Goal: Task Accomplishment & Management: Use online tool/utility

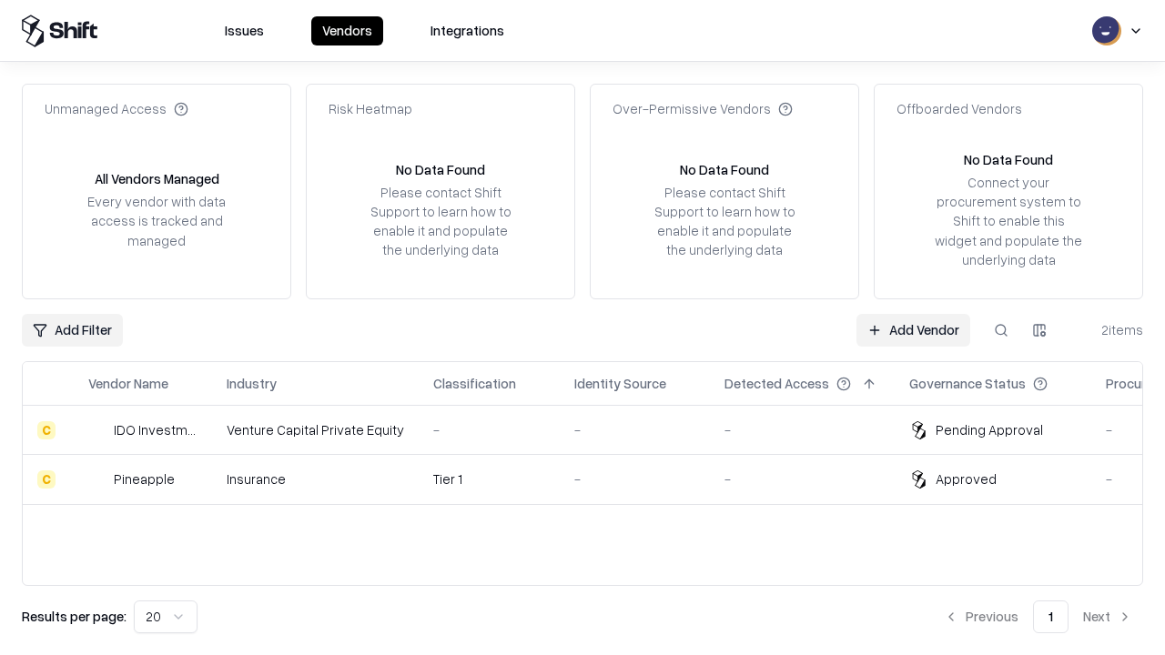
click at [913, 329] on link "Add Vendor" at bounding box center [913, 330] width 114 height 33
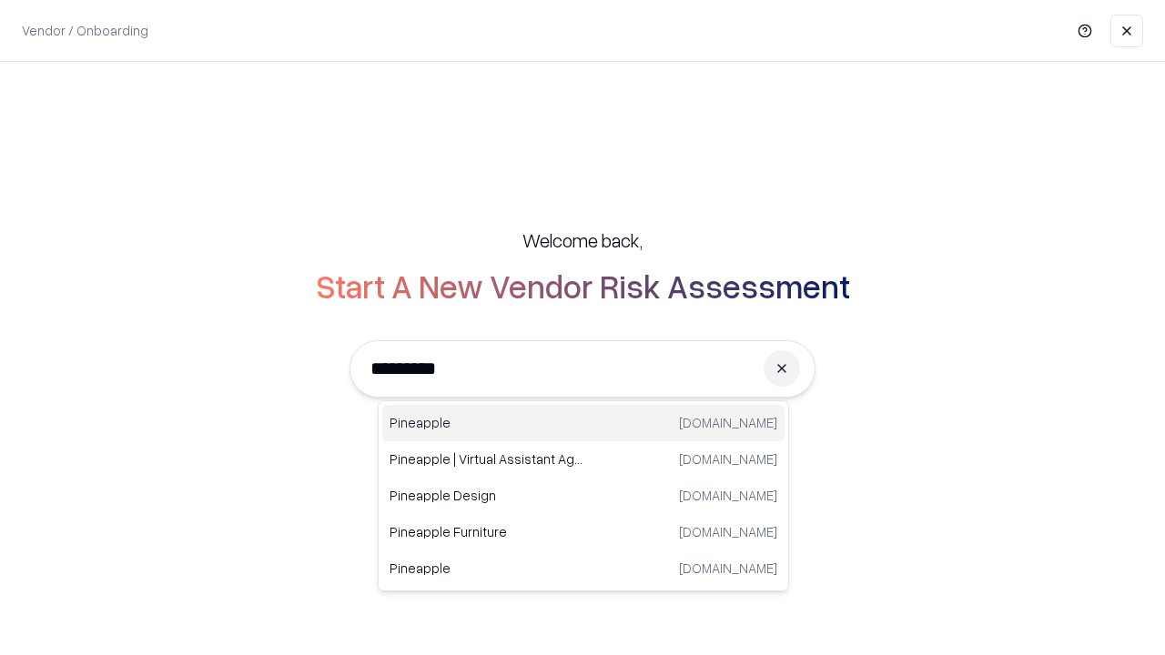
click at [583, 423] on div "Pineapple [DOMAIN_NAME]" at bounding box center [583, 423] width 402 height 36
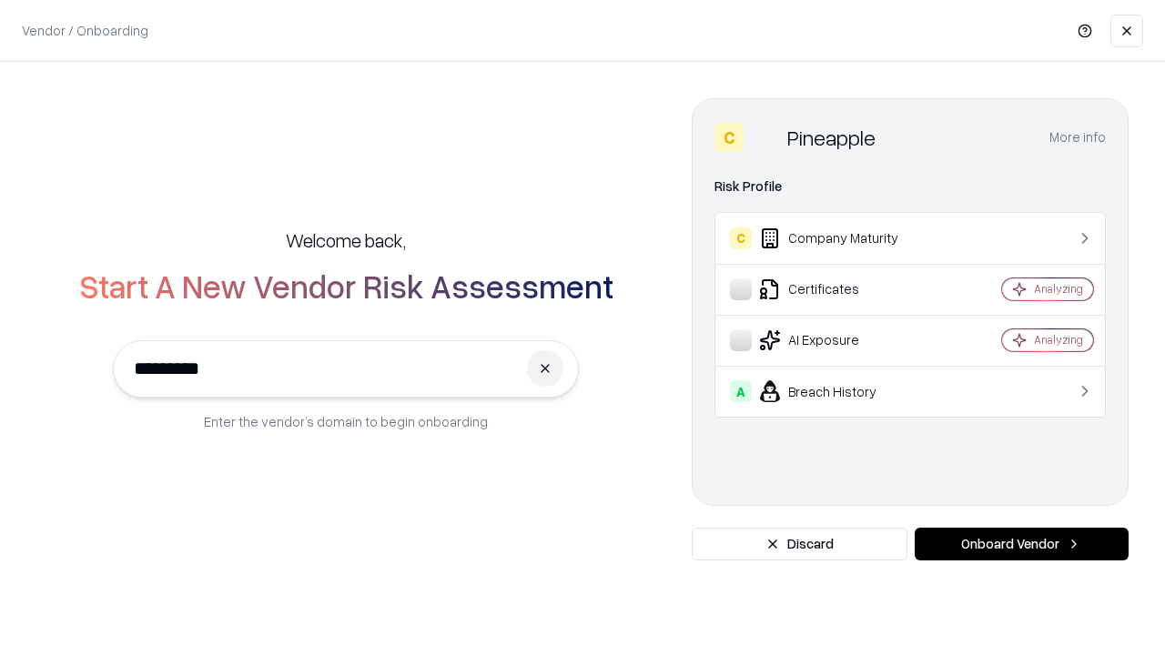
type input "*********"
click at [1021, 544] on button "Onboard Vendor" at bounding box center [1021, 544] width 214 height 33
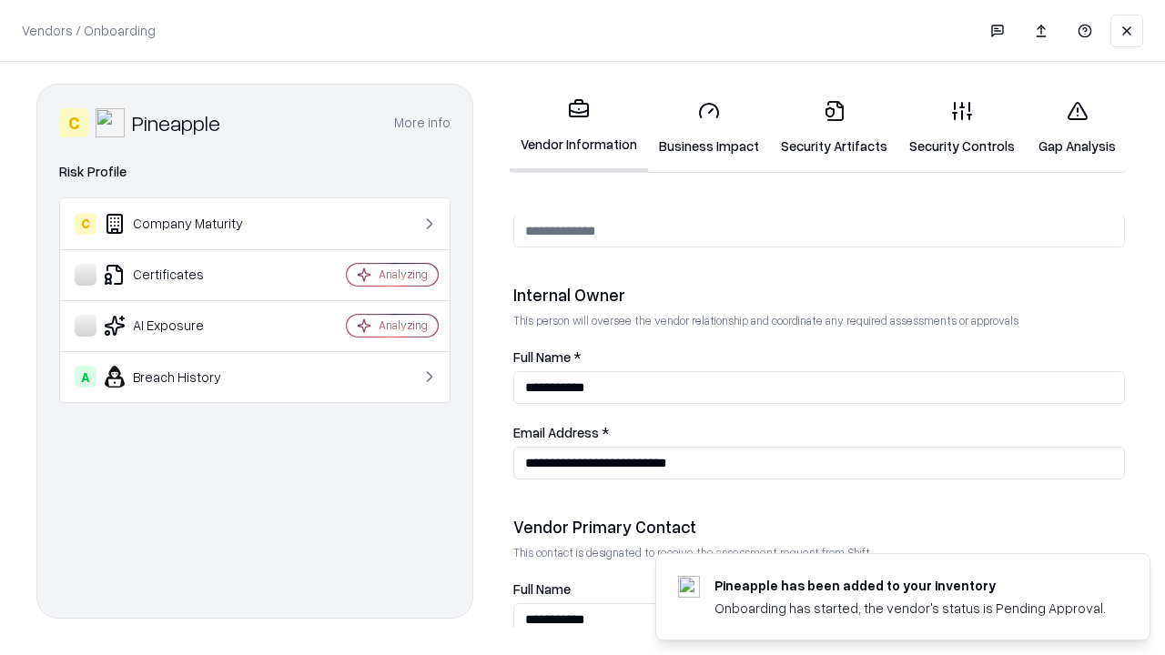
scroll to position [943, 0]
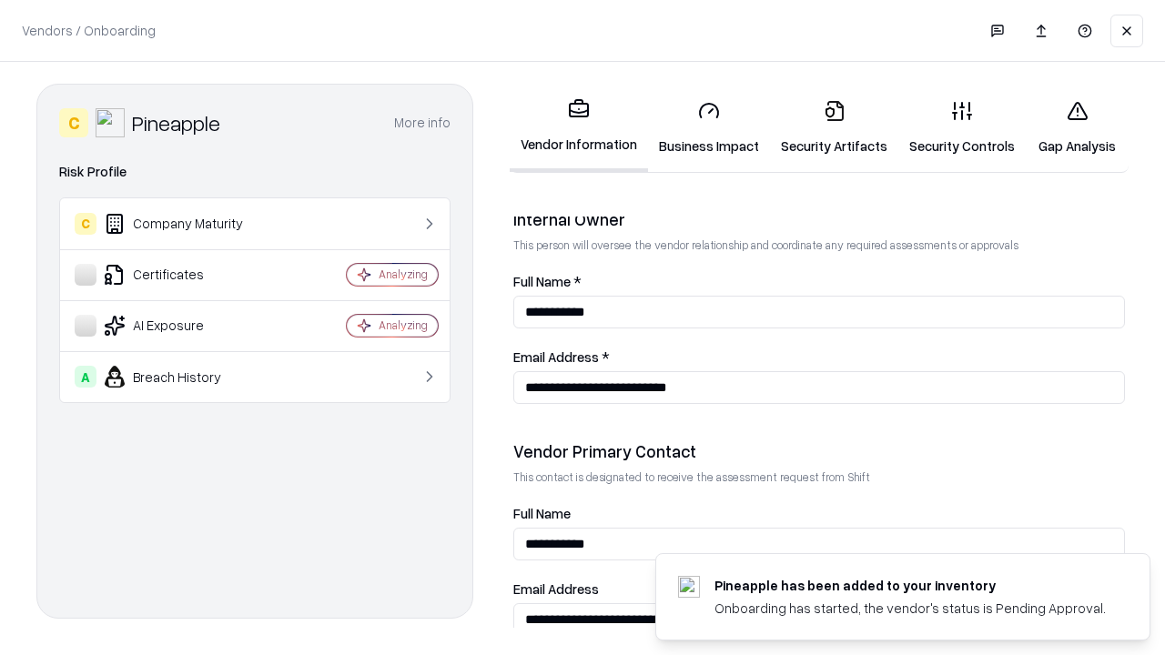
click at [709, 127] on link "Business Impact" at bounding box center [709, 128] width 122 height 85
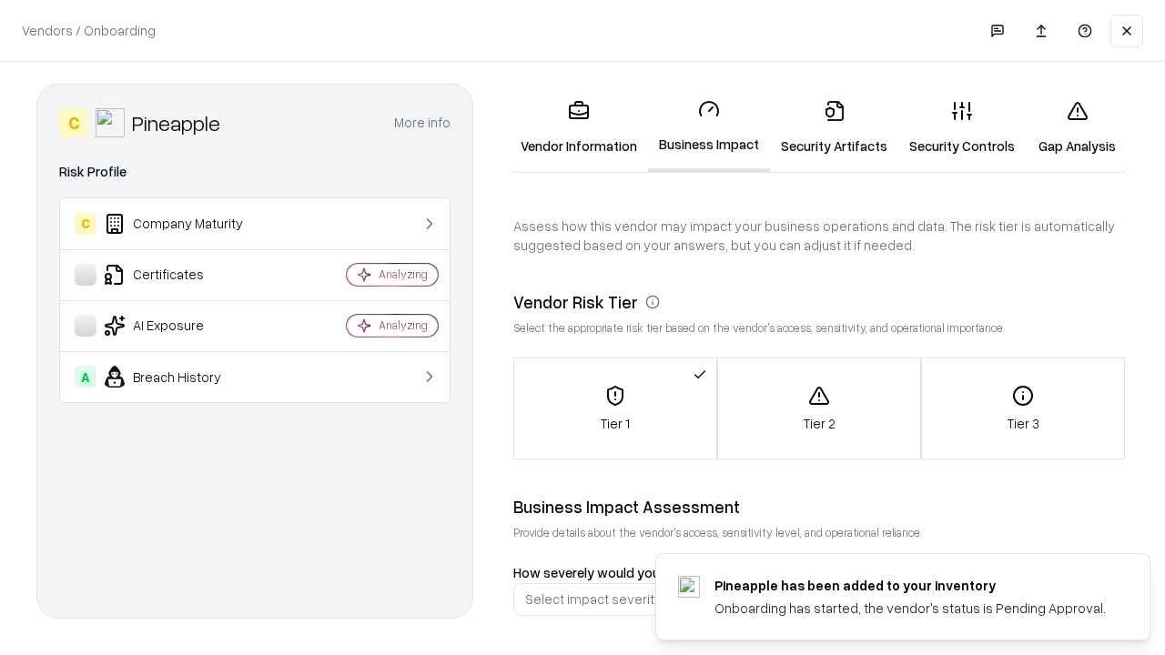
click at [833, 127] on link "Security Artifacts" at bounding box center [834, 128] width 128 height 85
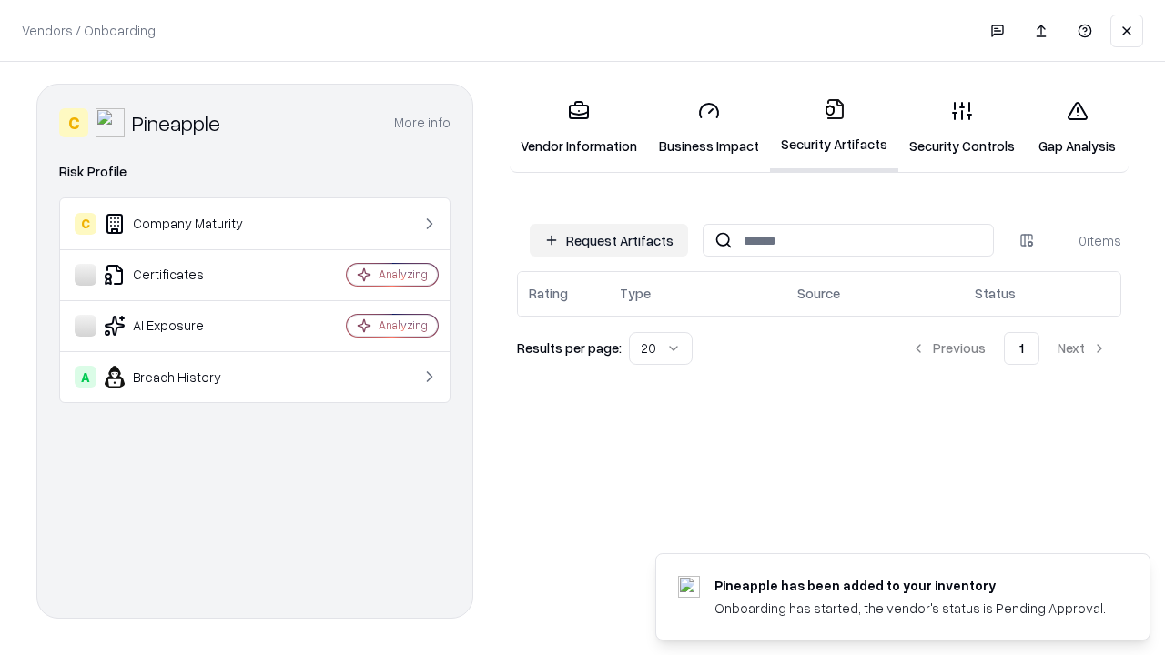
click at [609, 240] on button "Request Artifacts" at bounding box center [609, 240] width 158 height 33
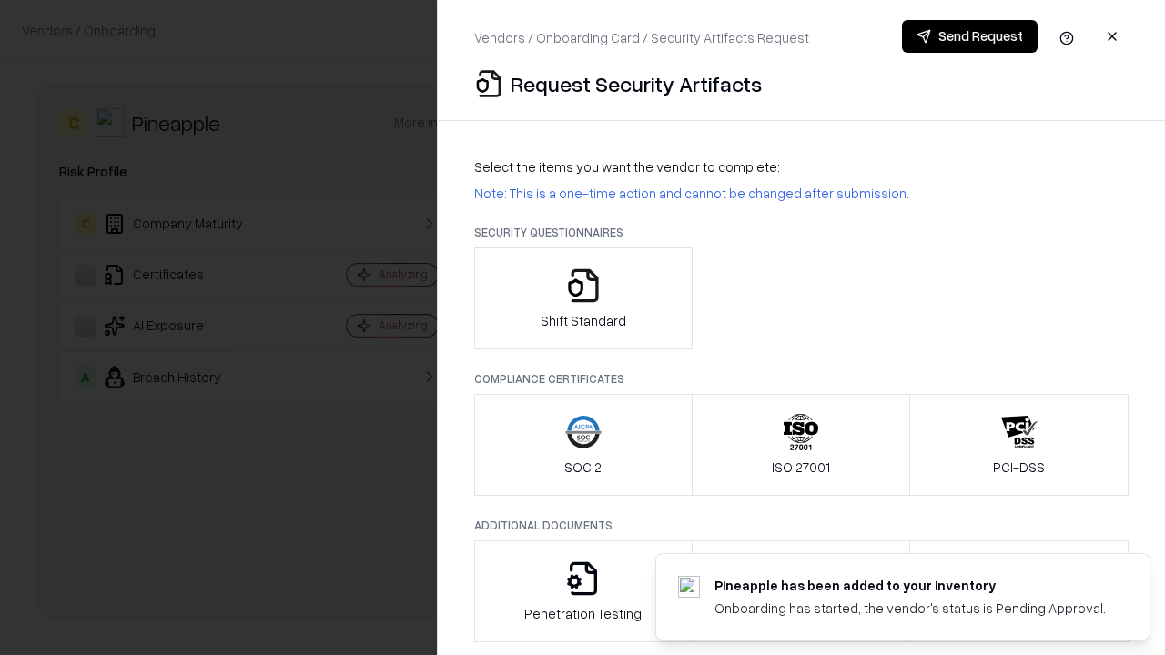
click at [582, 298] on icon "button" at bounding box center [583, 285] width 36 height 36
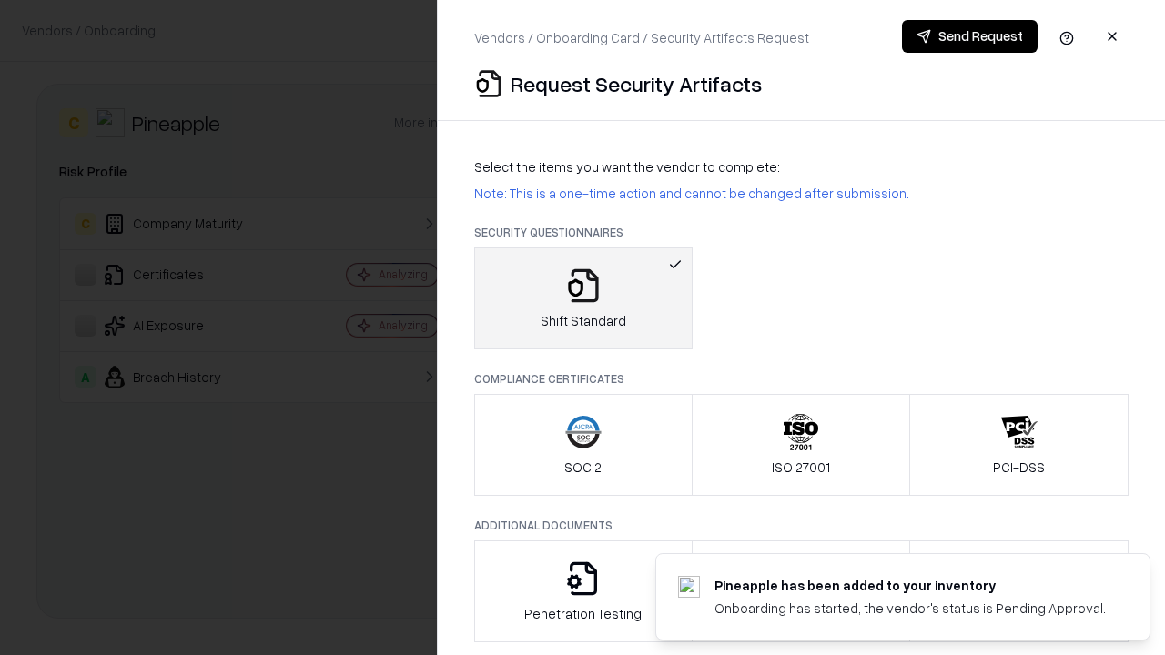
click at [969, 36] on button "Send Request" at bounding box center [970, 36] width 136 height 33
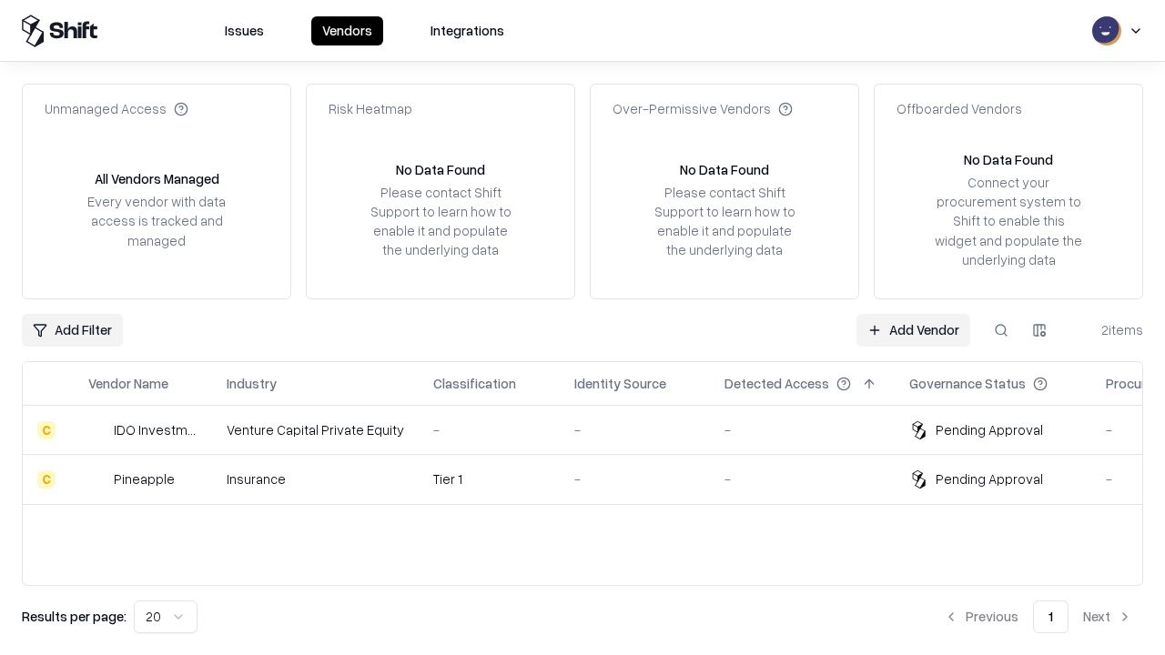
click at [913, 329] on link "Add Vendor" at bounding box center [913, 330] width 114 height 33
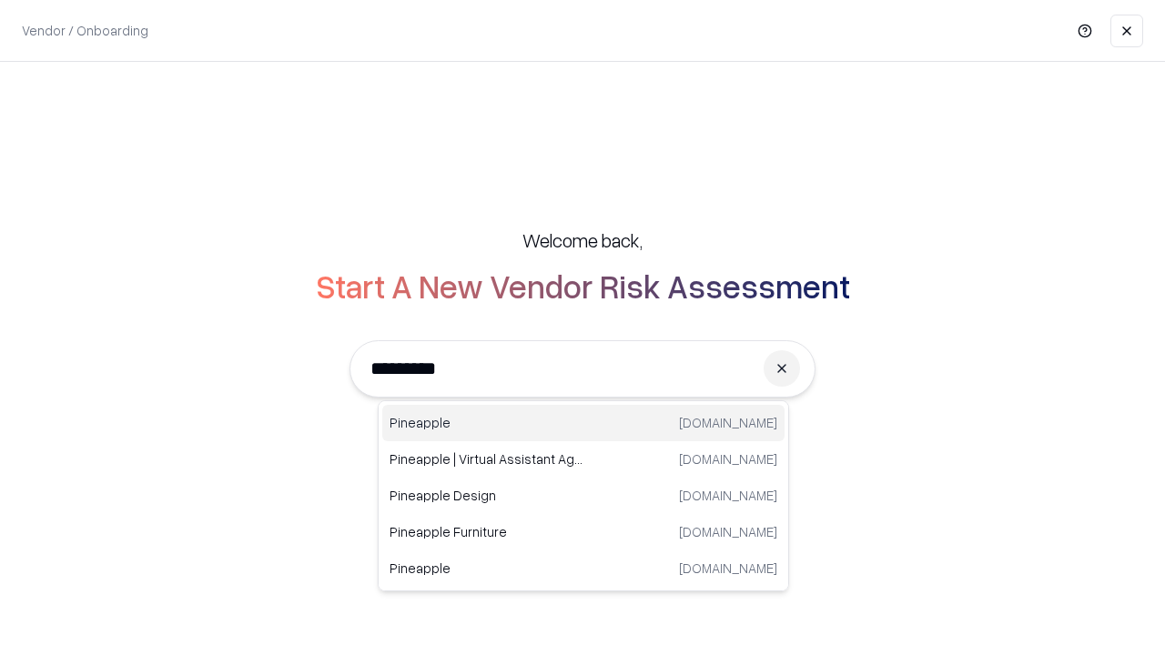
click at [583, 423] on div "Pineapple [DOMAIN_NAME]" at bounding box center [583, 423] width 402 height 36
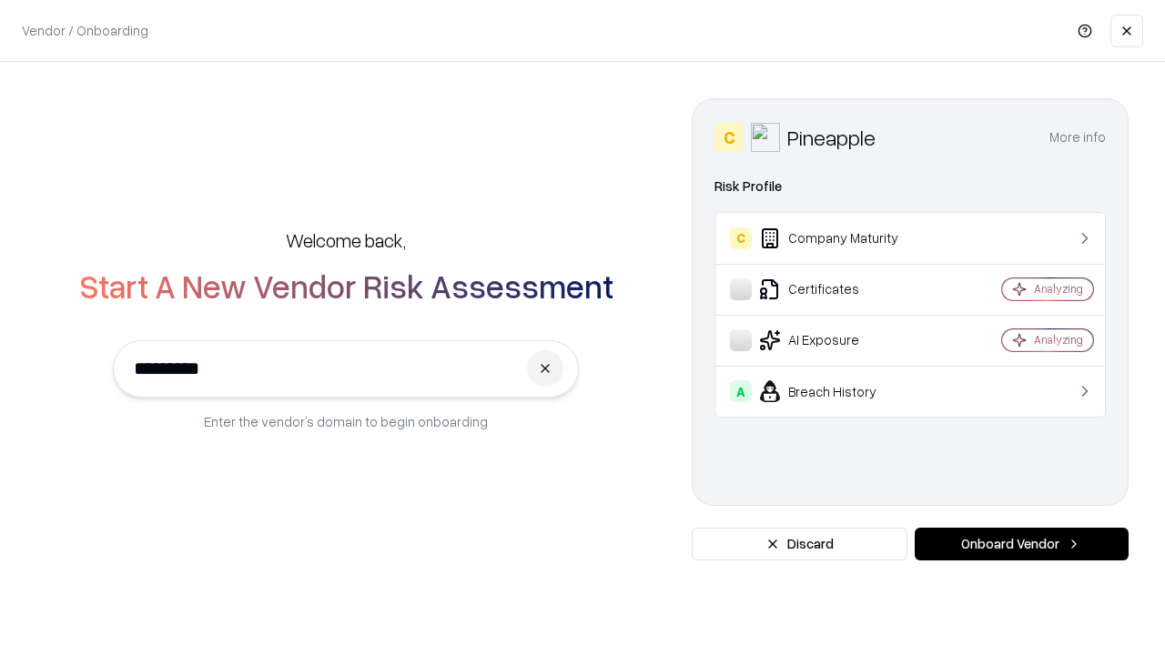
type input "*********"
click at [1021, 544] on button "Onboard Vendor" at bounding box center [1021, 544] width 214 height 33
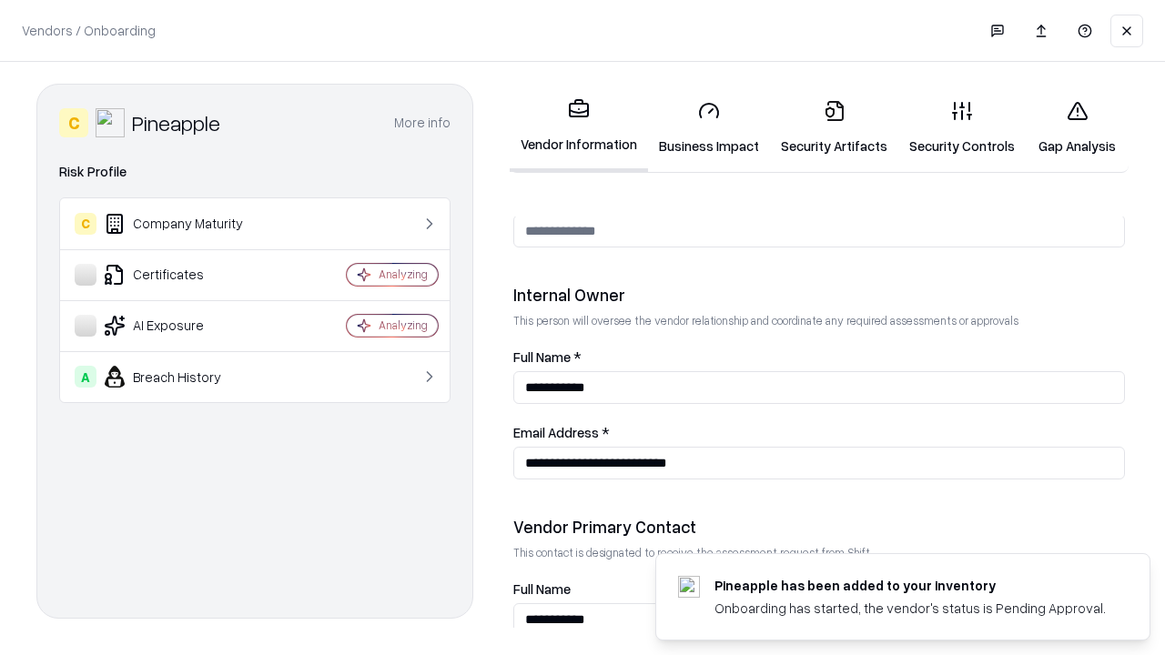
scroll to position [943, 0]
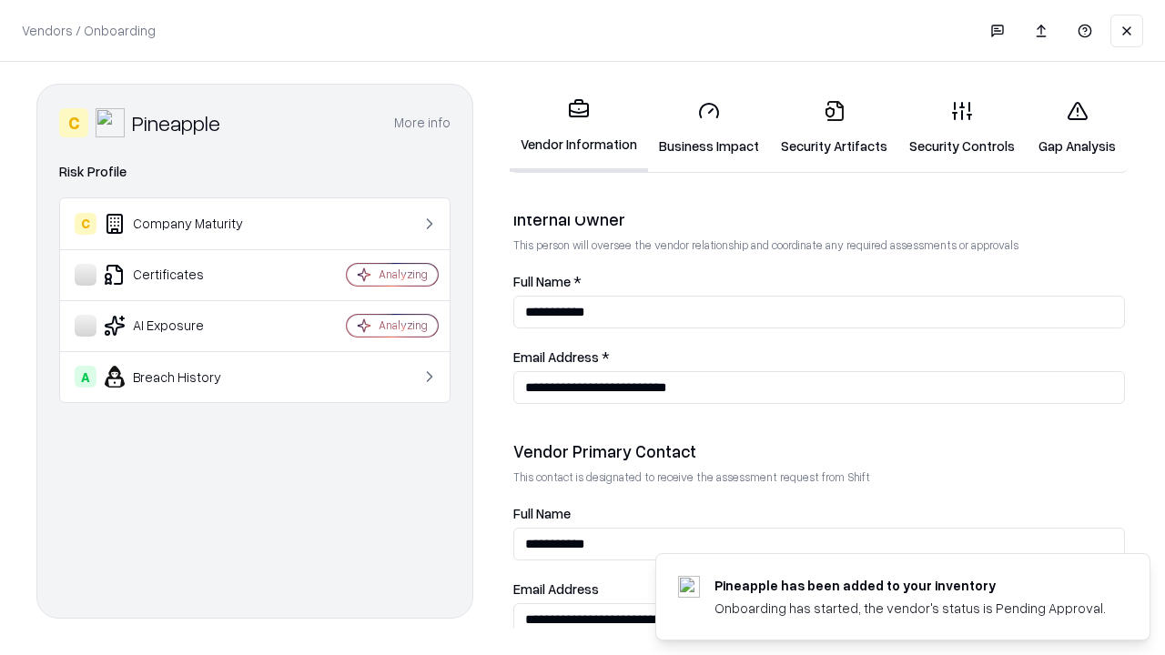
click at [1076, 127] on link "Gap Analysis" at bounding box center [1076, 128] width 103 height 85
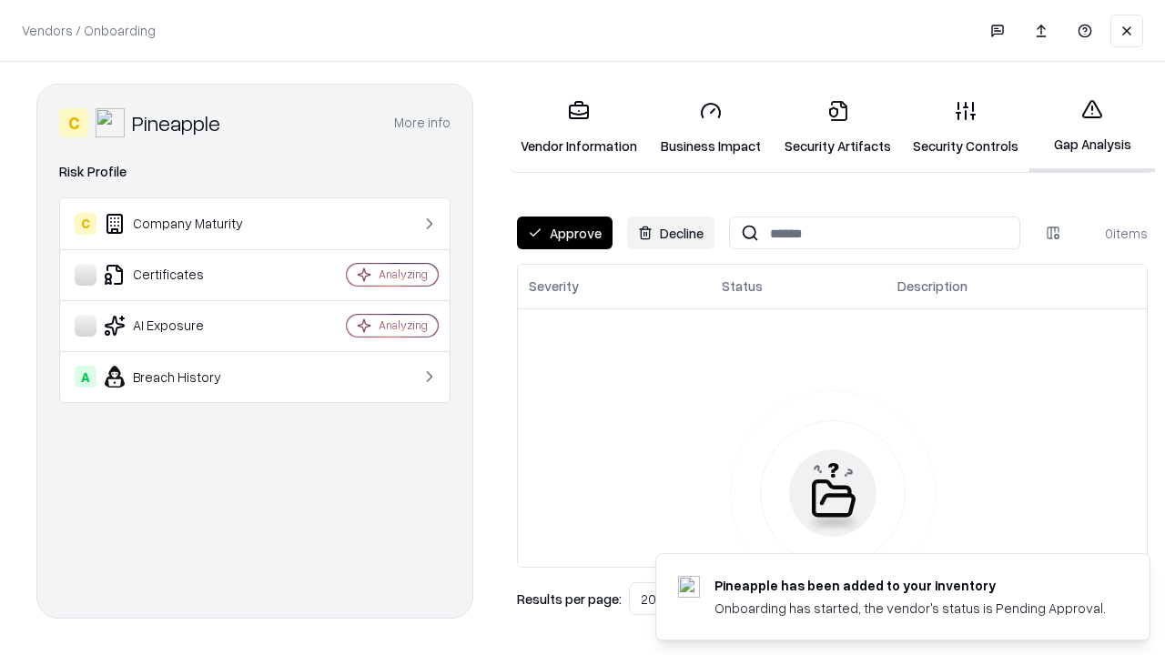
click at [564, 233] on button "Approve" at bounding box center [565, 233] width 96 height 33
